Goal: Information Seeking & Learning: Learn about a topic

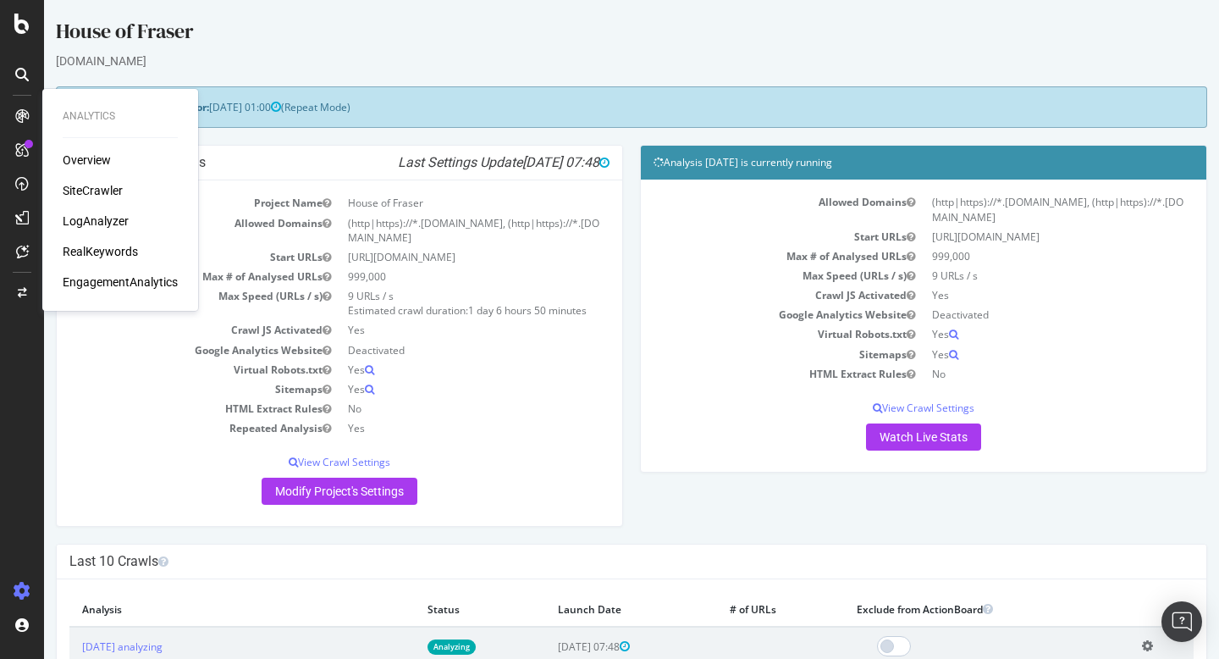
click at [87, 166] on div "Overview" at bounding box center [87, 160] width 48 height 17
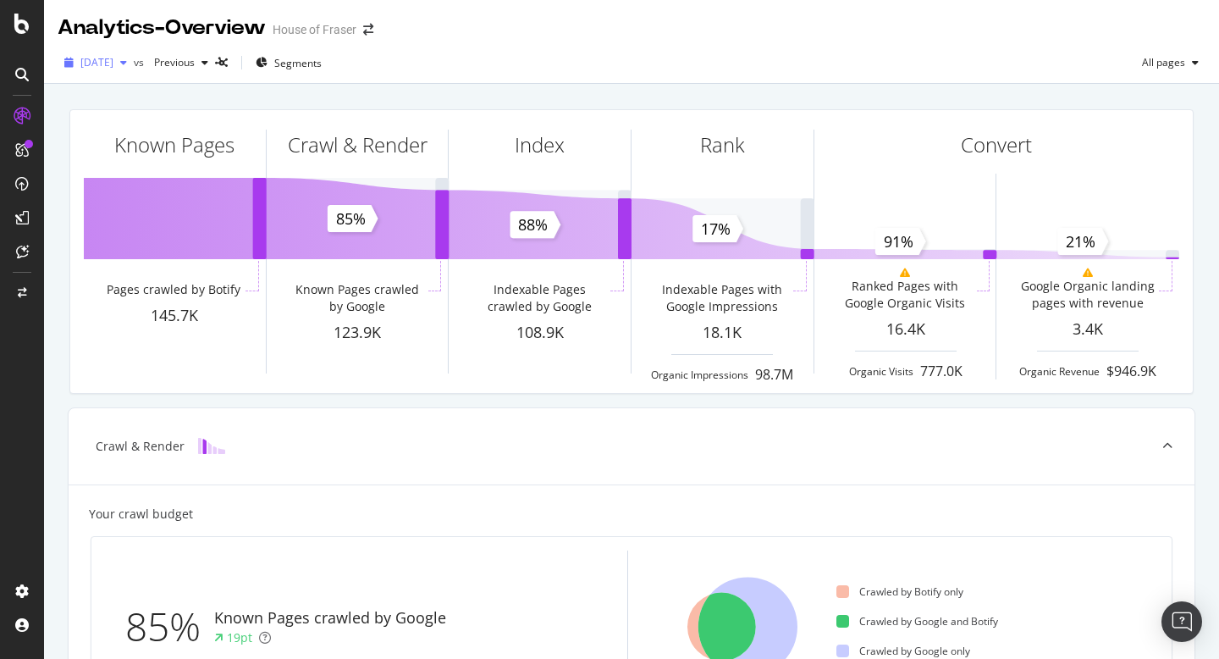
click at [134, 70] on div "[DATE]" at bounding box center [96, 62] width 76 height 25
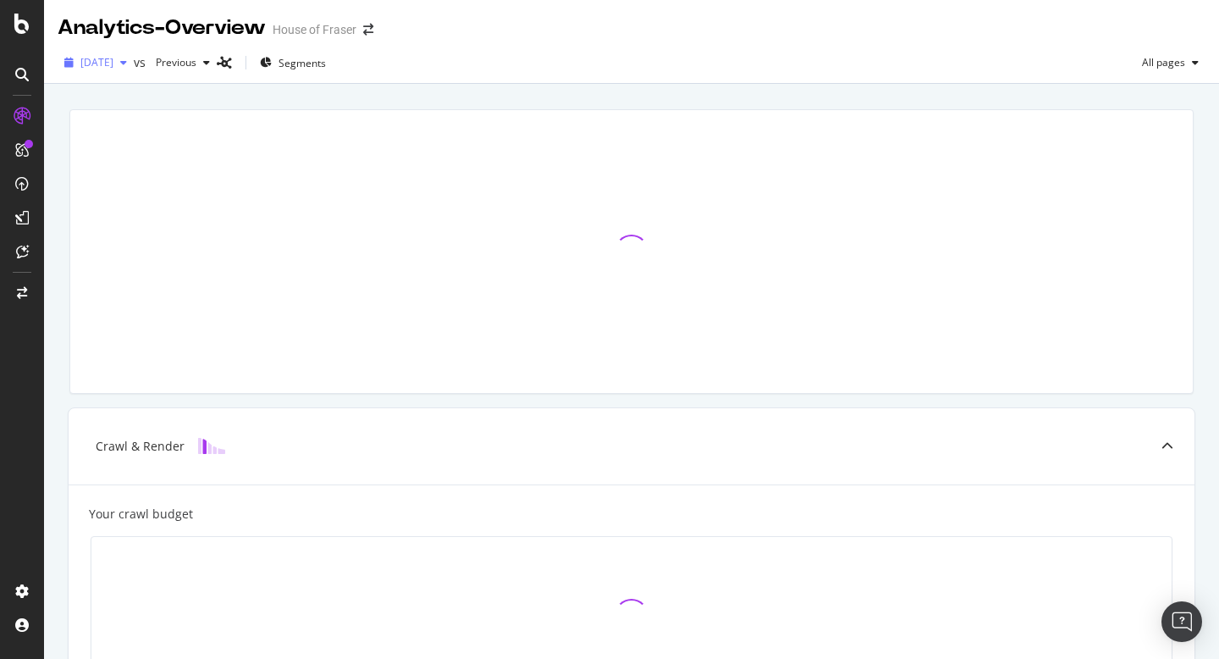
click at [134, 60] on div "button" at bounding box center [123, 63] width 20 height 10
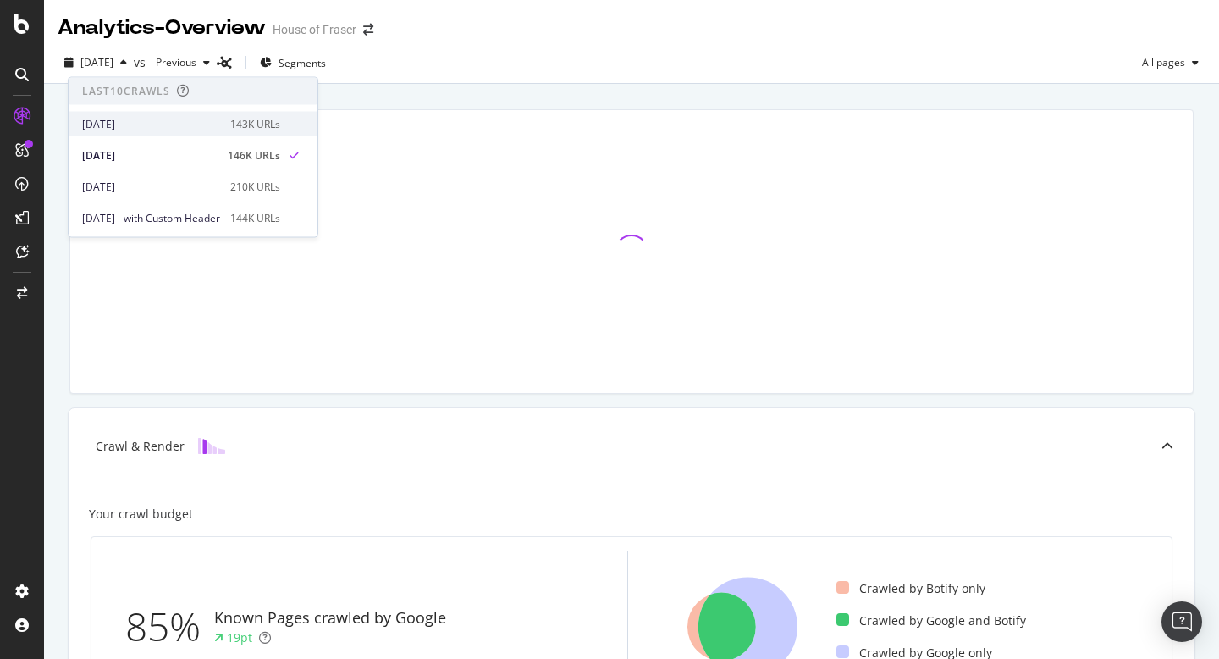
click at [158, 122] on div "[DATE]" at bounding box center [151, 123] width 138 height 15
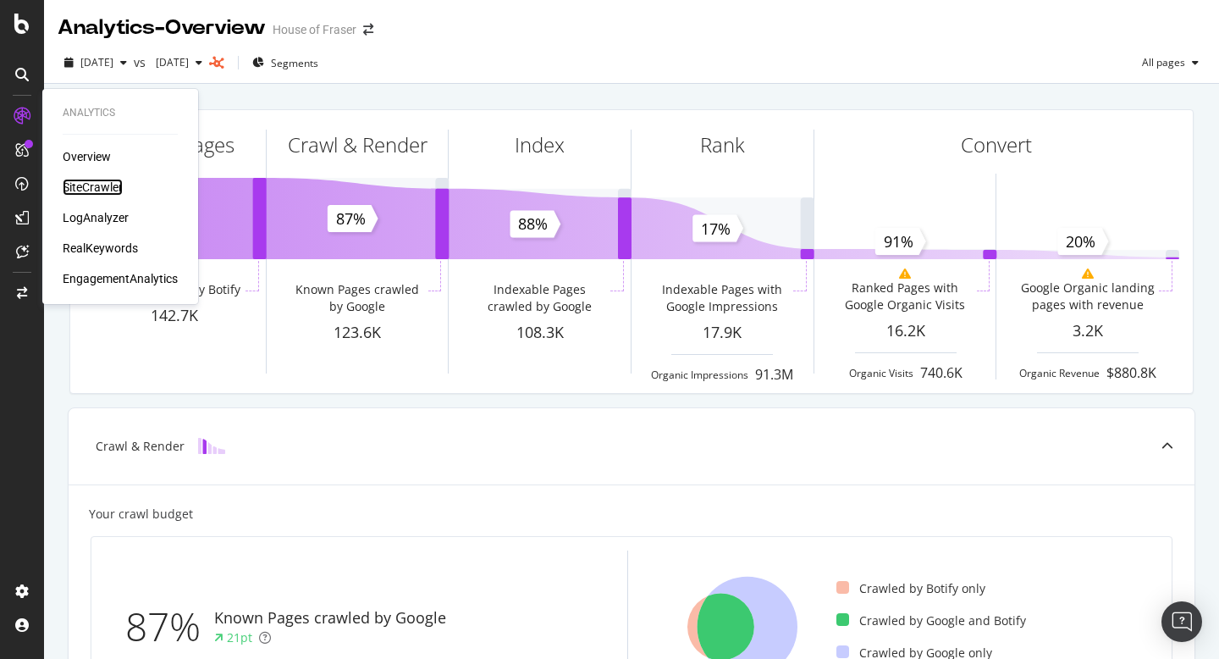
click at [89, 184] on div "SiteCrawler" at bounding box center [93, 187] width 60 height 17
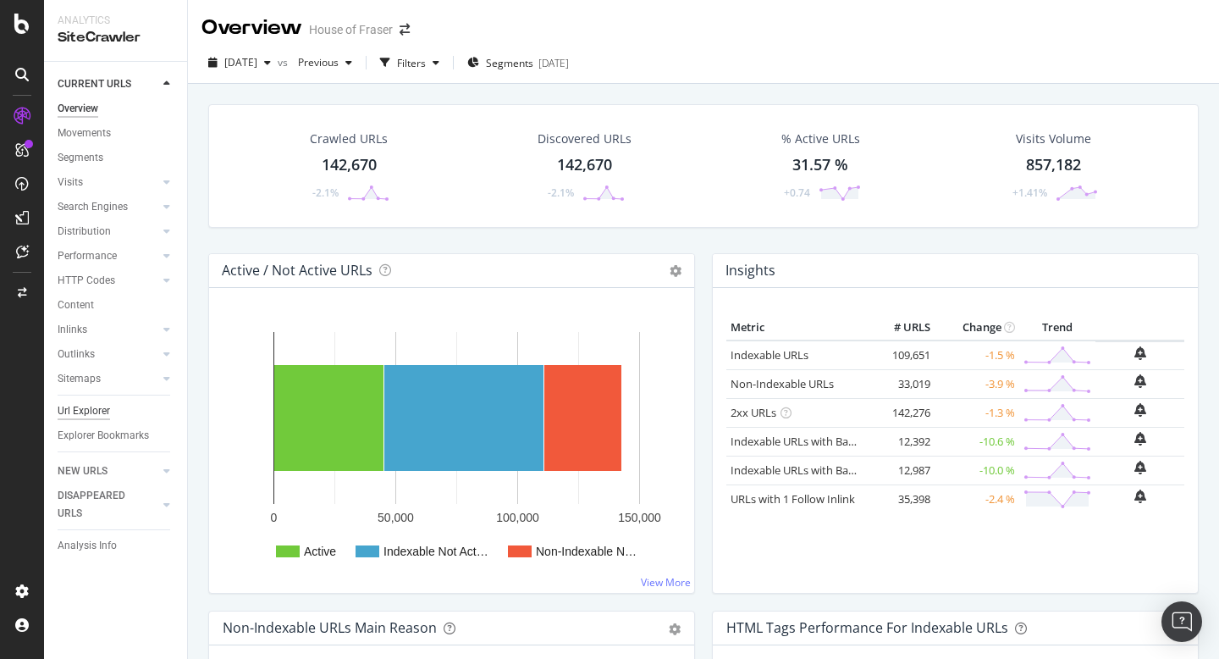
click at [91, 410] on div "Url Explorer" at bounding box center [84, 411] width 52 height 18
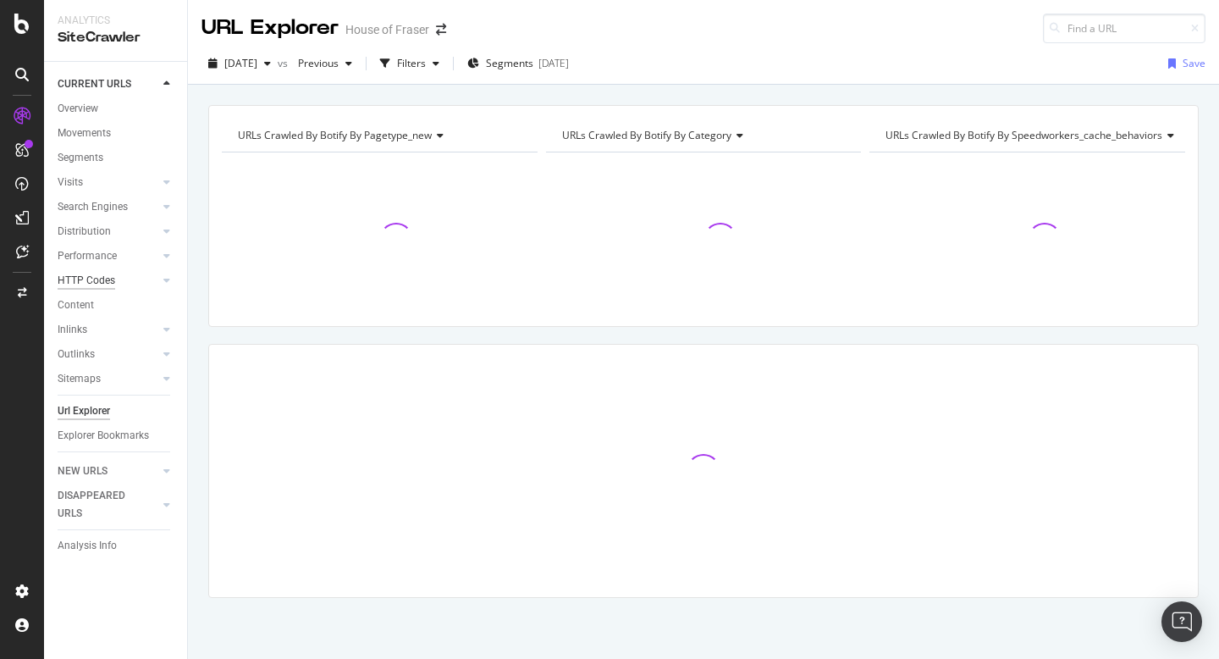
click at [113, 283] on div "HTTP Codes" at bounding box center [87, 281] width 58 height 18
